Goal: Ask a question

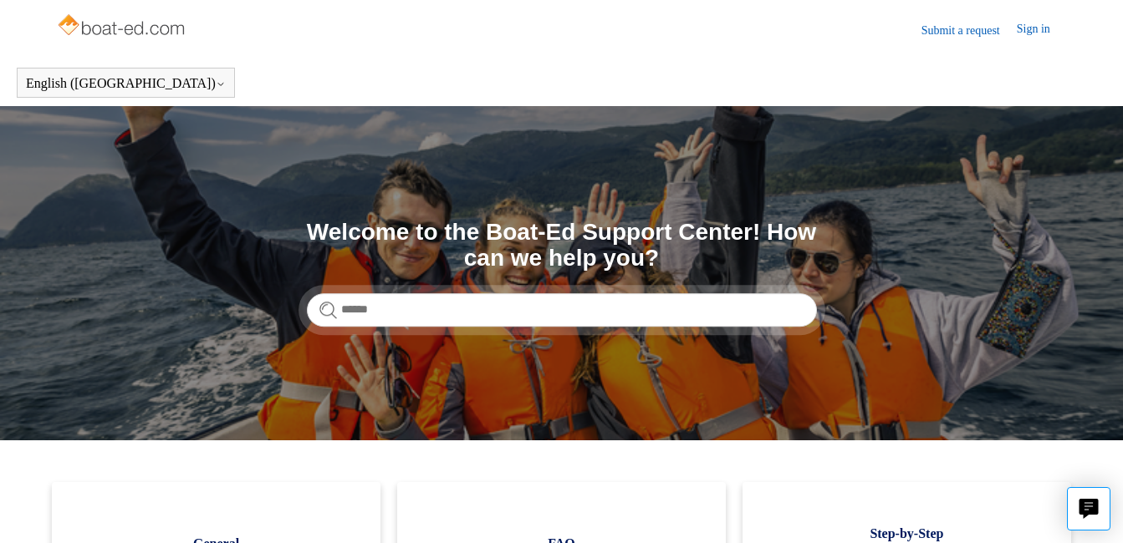
scroll to position [84, 0]
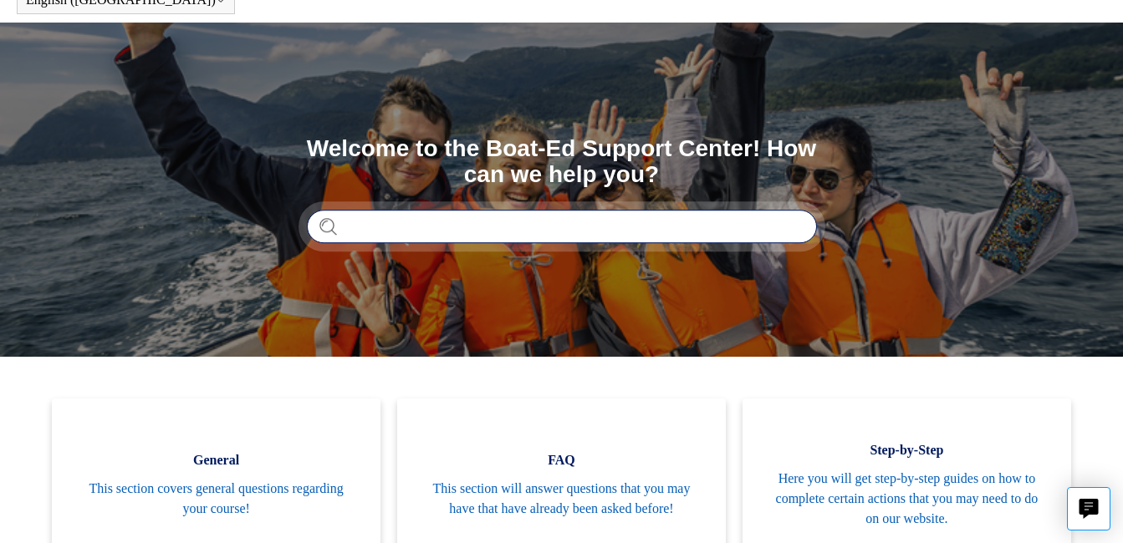
click at [512, 227] on input "Search" at bounding box center [562, 226] width 510 height 33
type input "**********"
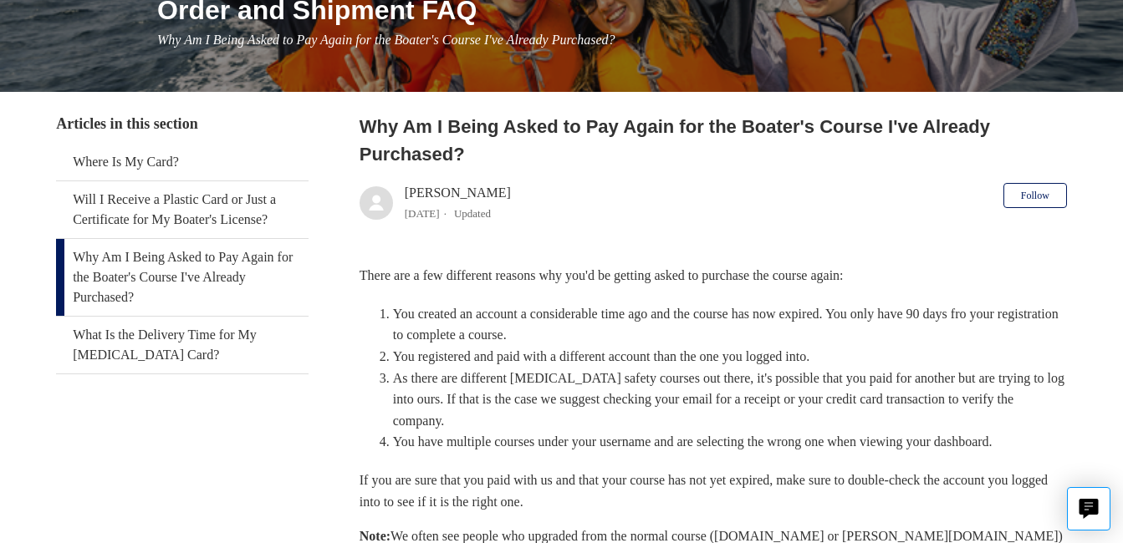
scroll to position [251, 0]
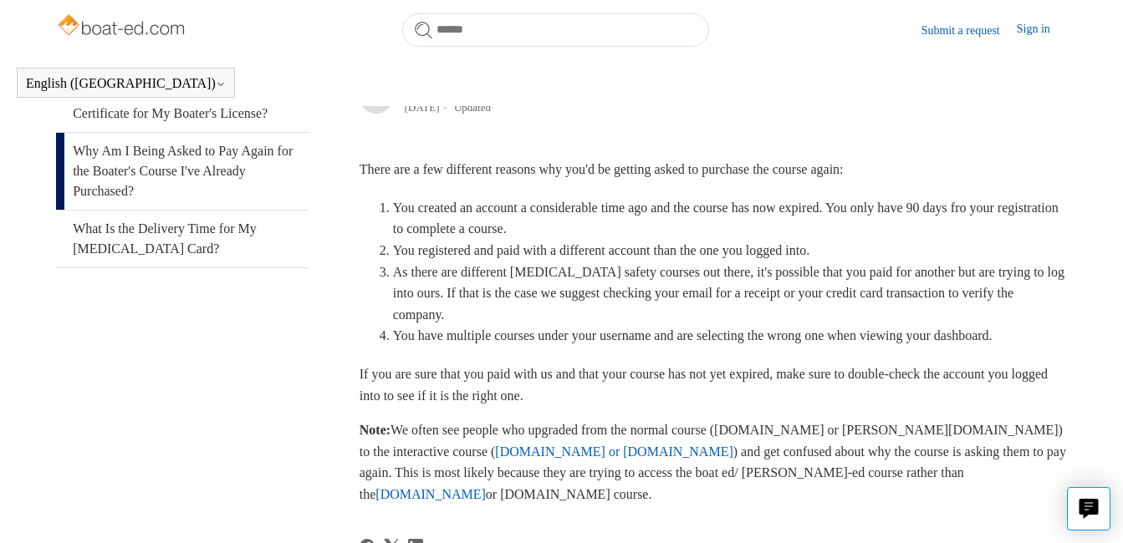
click at [813, 56] on header "Submit a request Sign in" at bounding box center [561, 29] width 1011 height 59
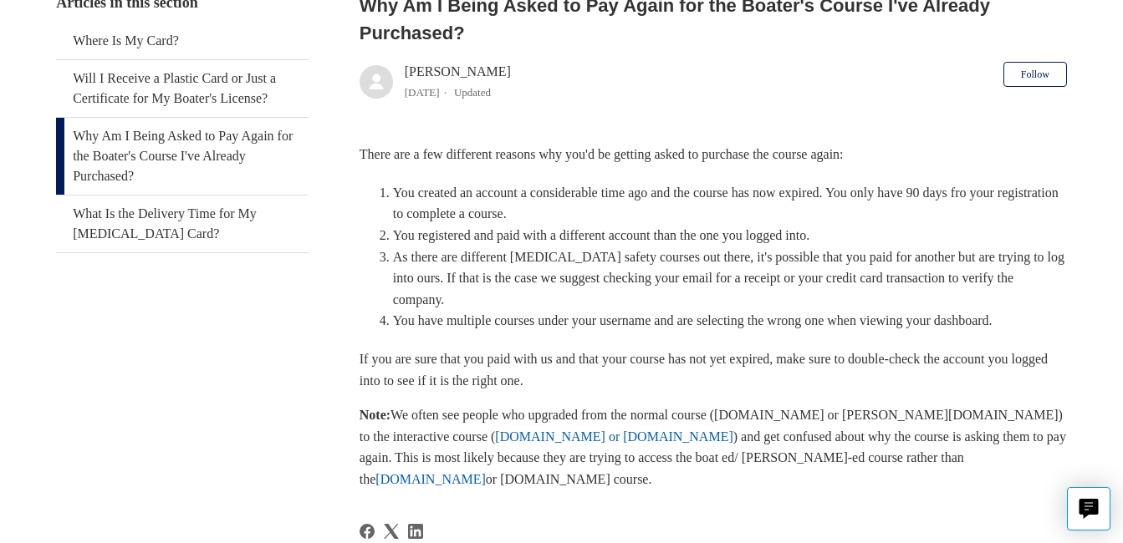
scroll to position [298, 0]
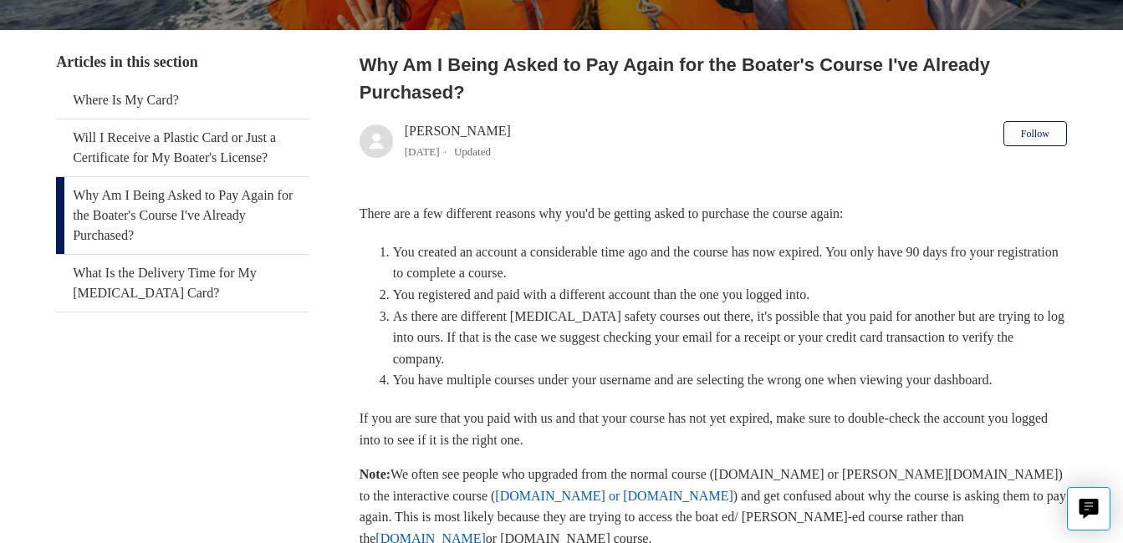
click at [97, 400] on aside "Articles in this section Where Is My Card? Will I Receive a Plastic Card or Jus…" at bounding box center [182, 462] width 252 height 823
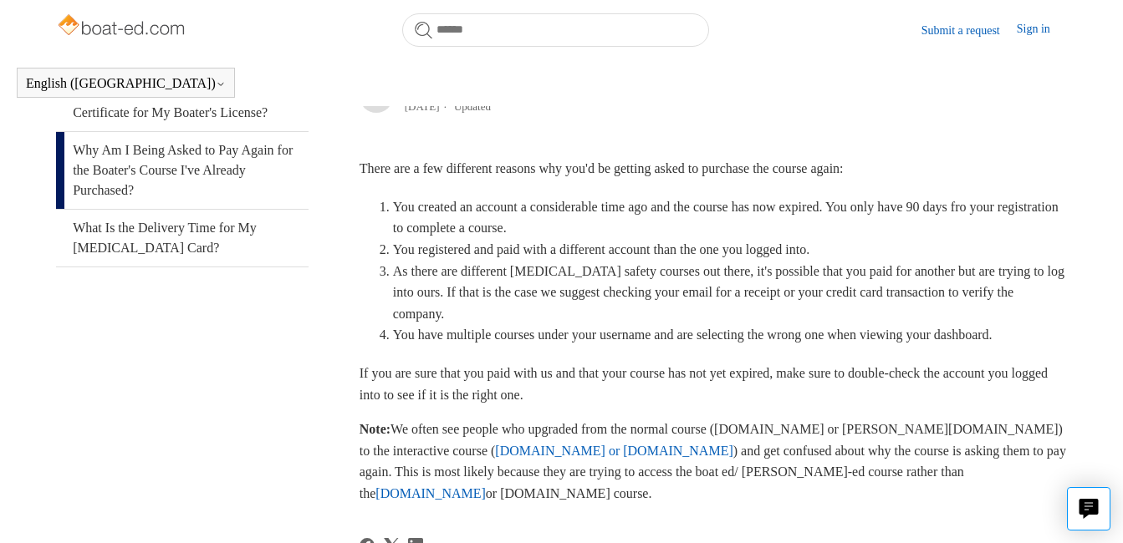
scroll to position [47, 0]
